Goal: Task Accomplishment & Management: Manage account settings

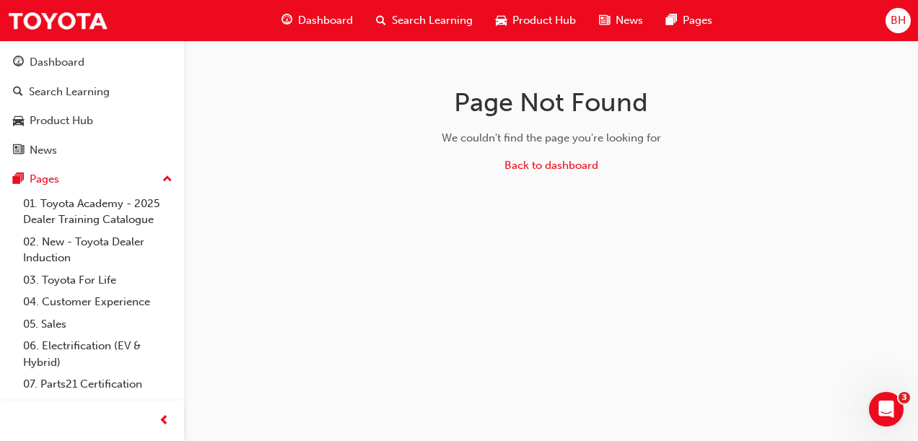
click at [891, 20] on span "BH" at bounding box center [898, 20] width 15 height 17
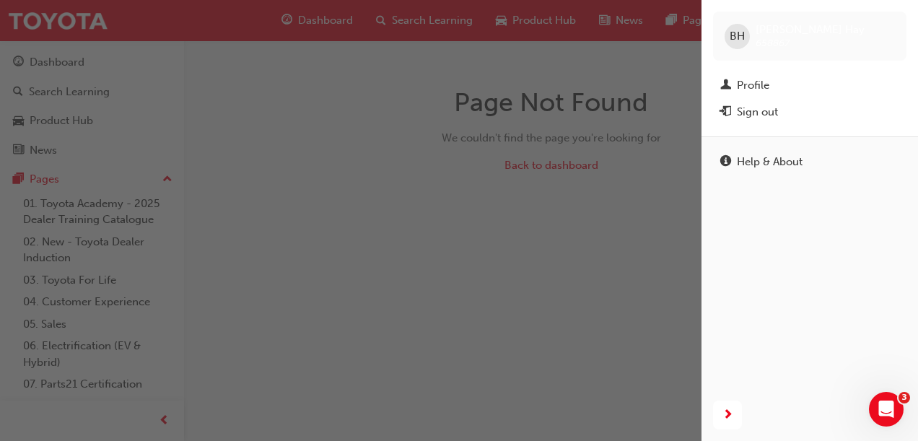
click at [737, 41] on span "BH" at bounding box center [737, 36] width 15 height 17
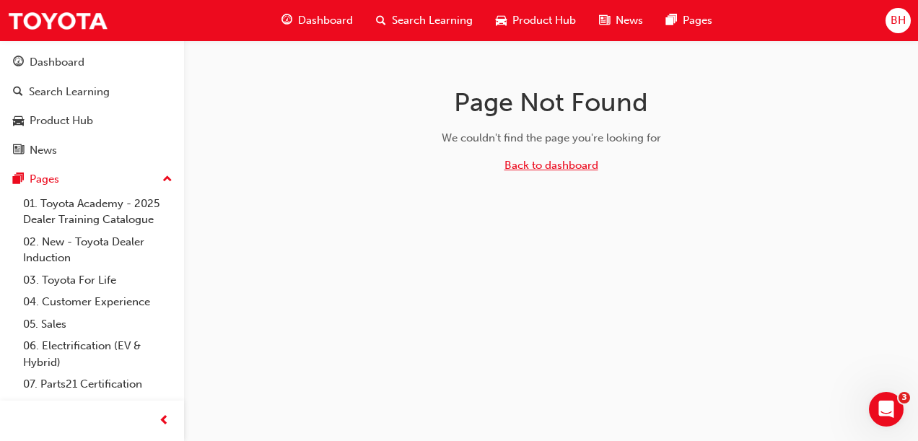
click at [552, 167] on link "Back to dashboard" at bounding box center [552, 165] width 94 height 13
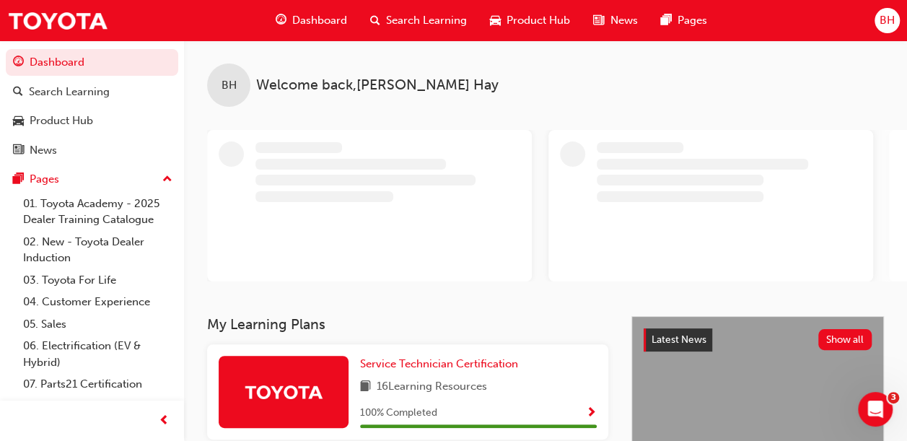
click at [889, 24] on span "BH" at bounding box center [887, 20] width 15 height 17
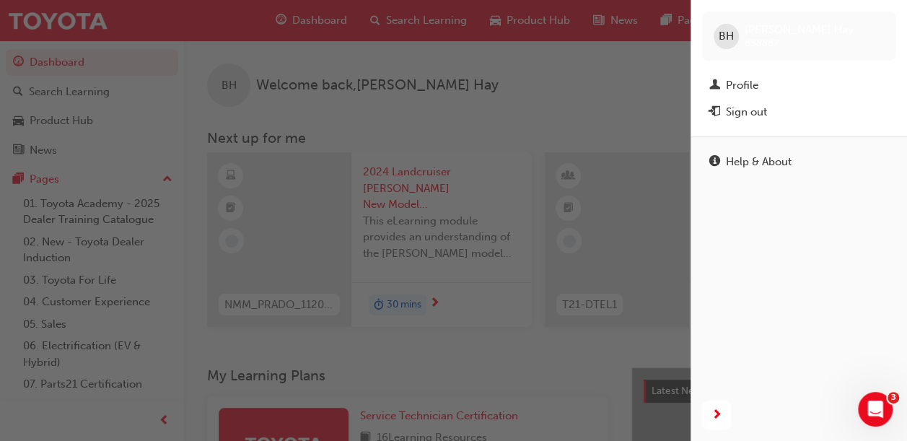
click at [772, 105] on div "Sign out" at bounding box center [799, 112] width 179 height 18
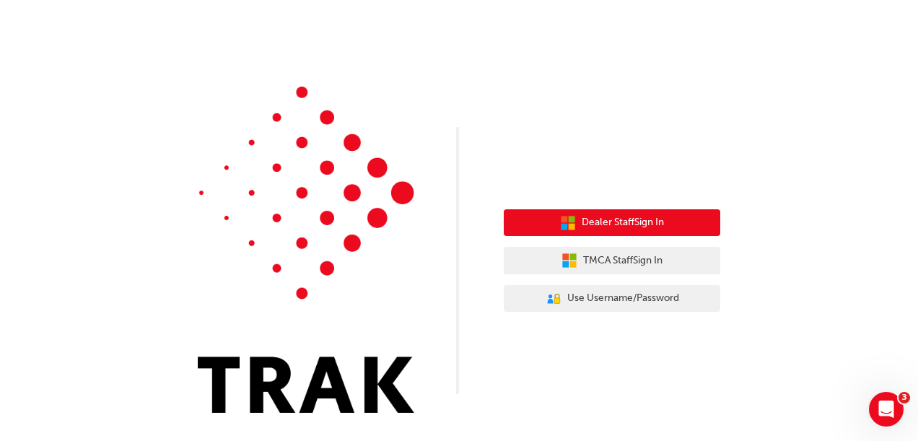
click at [625, 221] on span "Dealer Staff Sign In" at bounding box center [623, 222] width 82 height 17
